Goal: Information Seeking & Learning: Learn about a topic

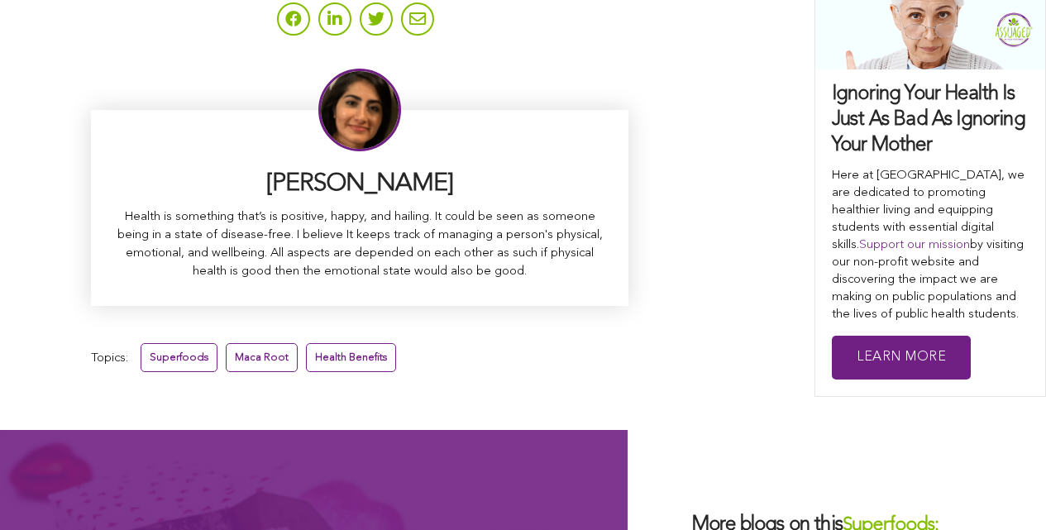
scroll to position [10678, 0]
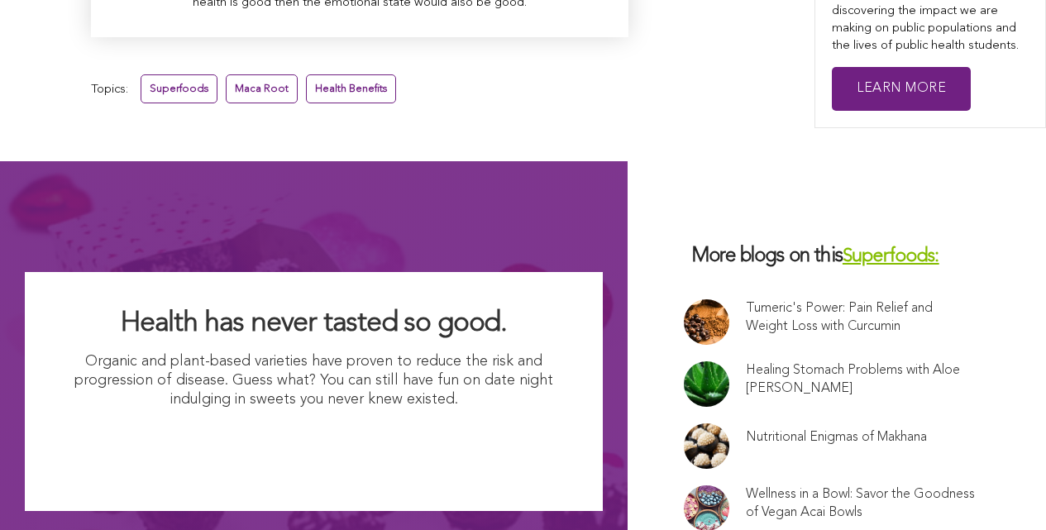
click at [684, 299] on link at bounding box center [706, 321] width 45 height 45
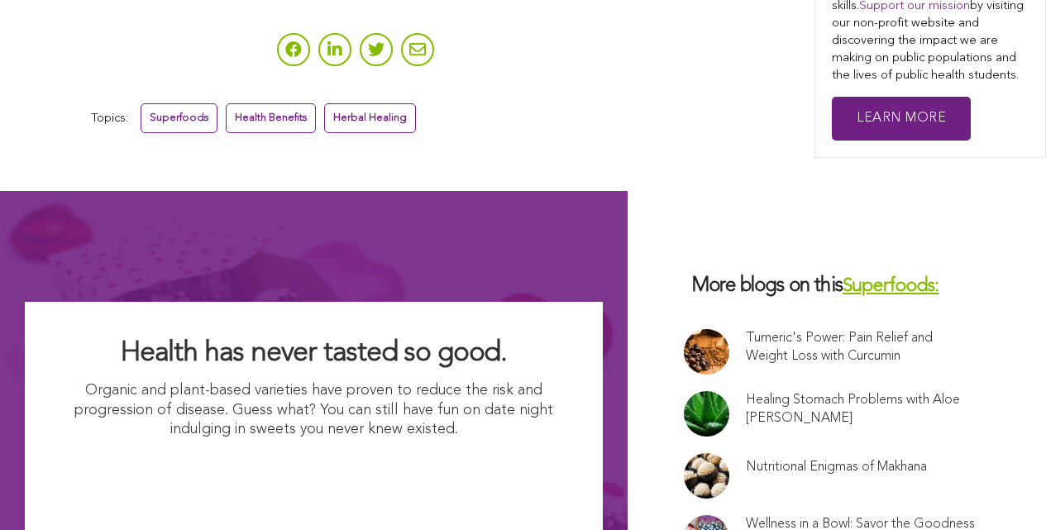
scroll to position [6222, 0]
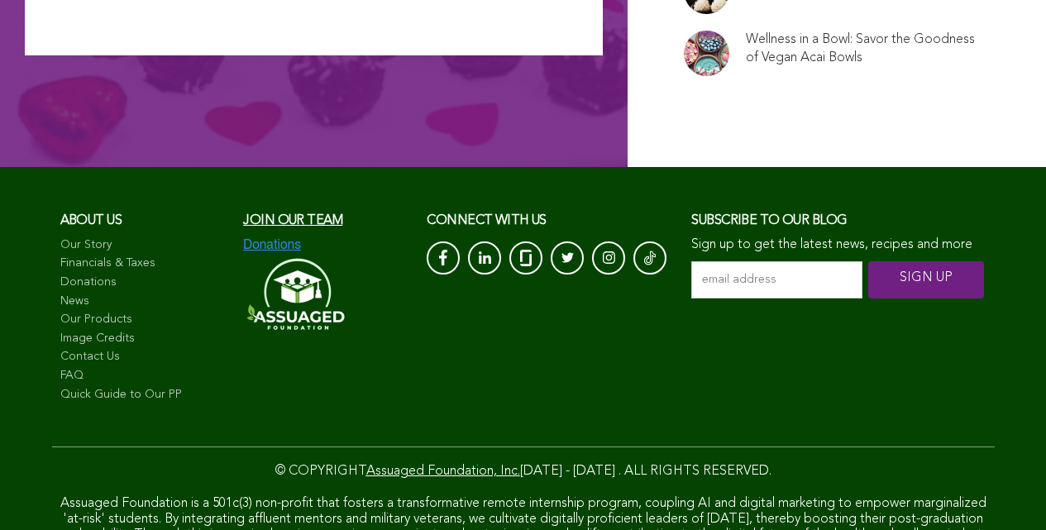
click at [94, 294] on link "News" at bounding box center [143, 302] width 167 height 17
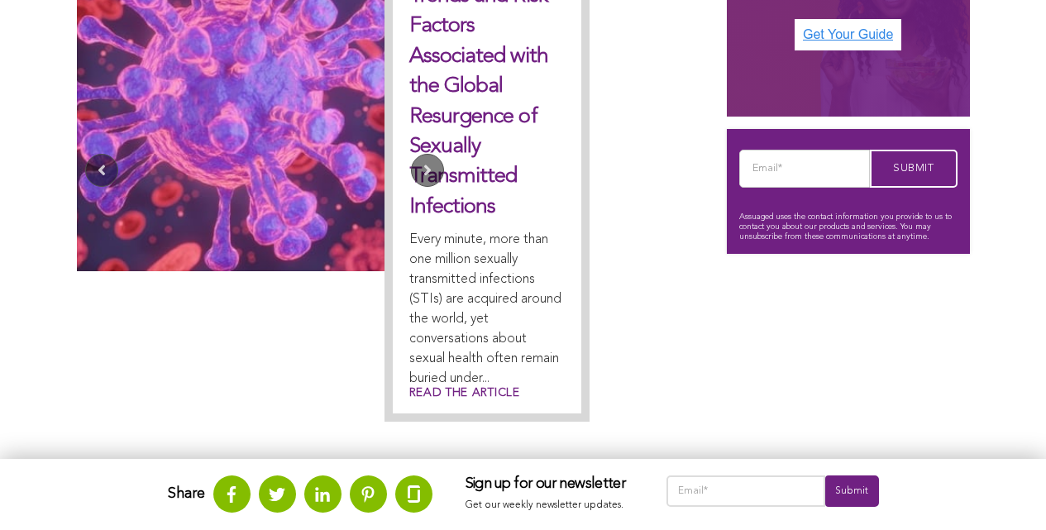
scroll to position [590, 0]
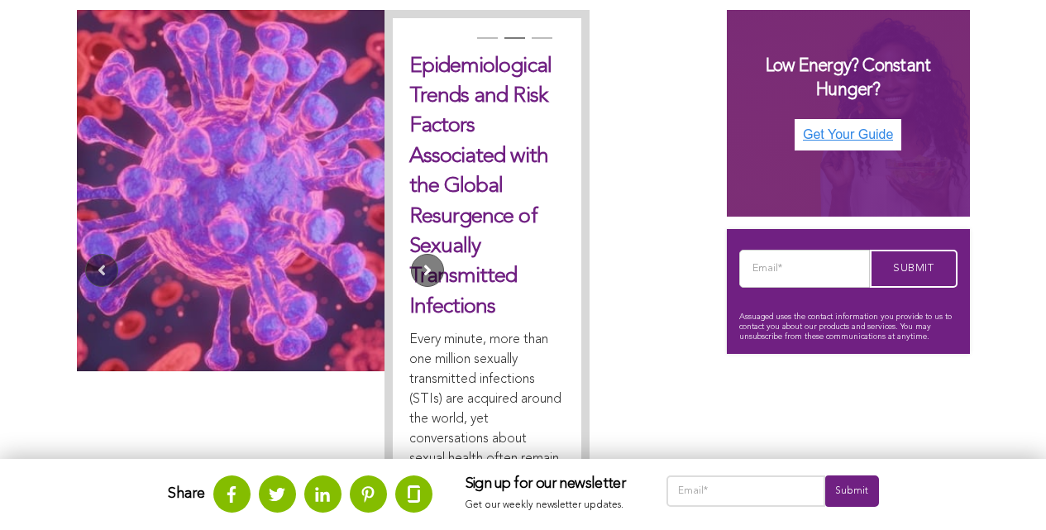
click at [444, 254] on button "Next" at bounding box center [427, 270] width 33 height 33
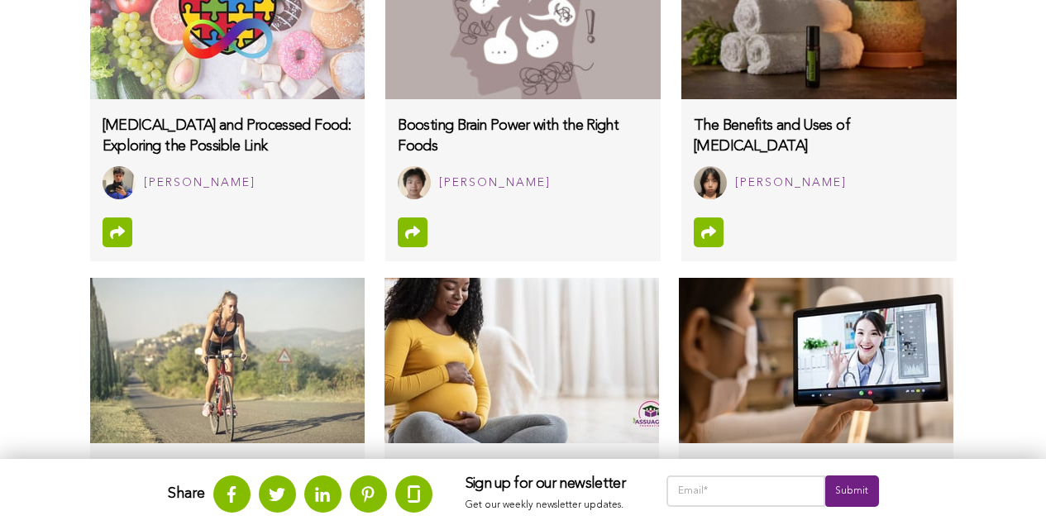
scroll to position [1249, 0]
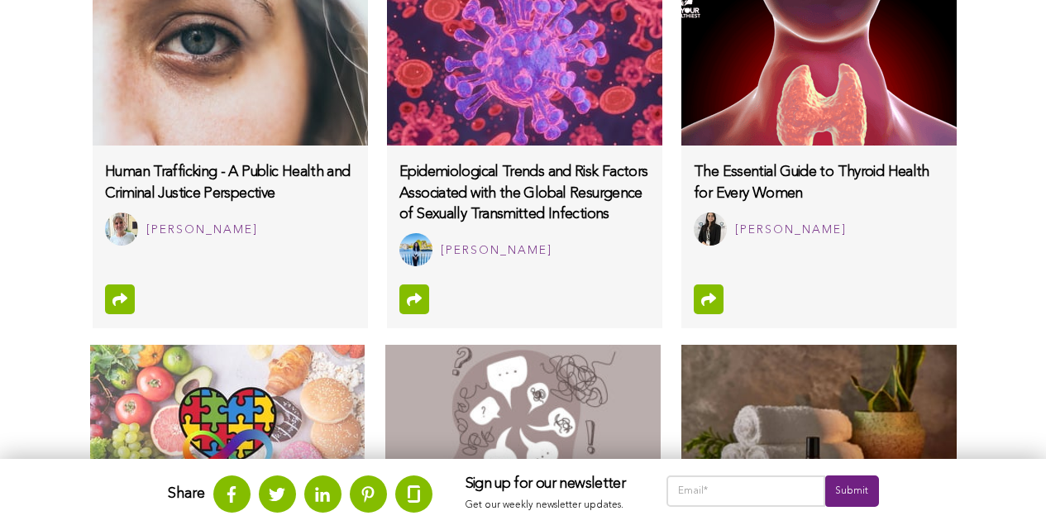
click at [154, 0] on html "WHAT WE DO & WHY SUPPORT OUR 501(c)(3) NON-PROFIT STUDENT INTERNSHIP YOUTUBE CO…" at bounding box center [523, 397] width 1046 height 3292
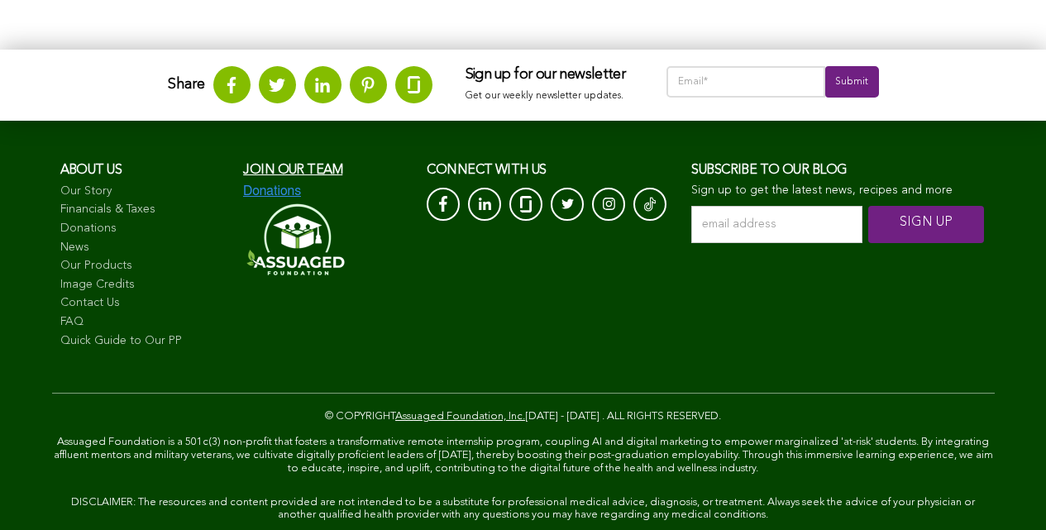
scroll to position [2765, 0]
